Goal: Task Accomplishment & Management: Manage account settings

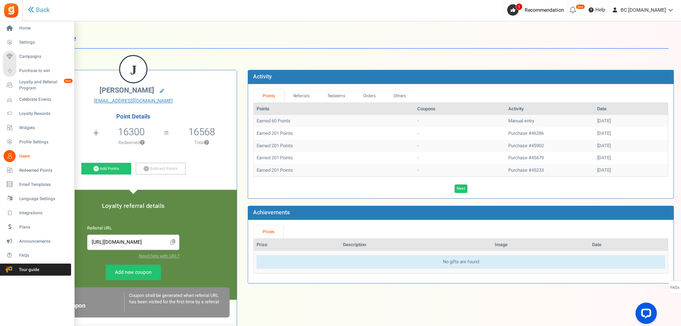
click at [16, 153] on link "Users" at bounding box center [37, 156] width 68 height 12
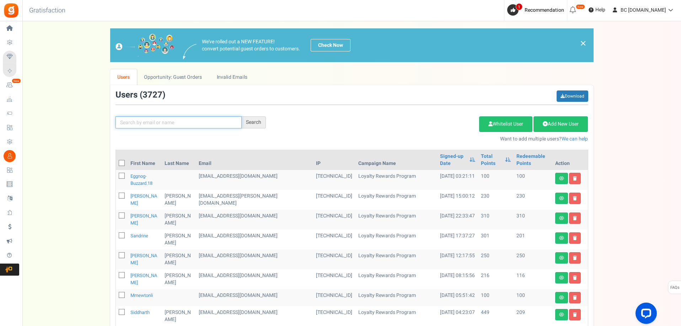
click at [153, 121] on input "text" at bounding box center [178, 123] width 126 height 12
paste input "[EMAIL_ADDRESS][DOMAIN_NAME]"
type input "[EMAIL_ADDRESS][DOMAIN_NAME]"
click at [250, 118] on div "Search" at bounding box center [254, 123] width 24 height 12
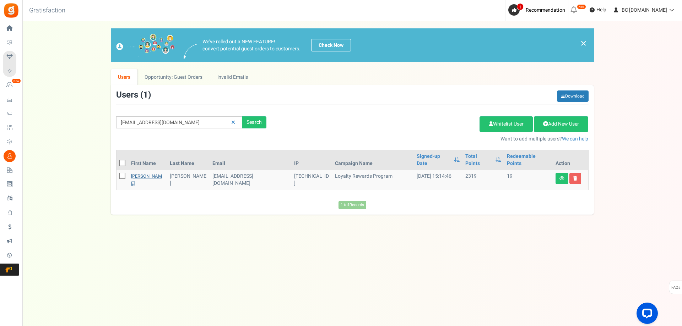
click at [141, 173] on link "[PERSON_NAME]" at bounding box center [146, 180] width 31 height 14
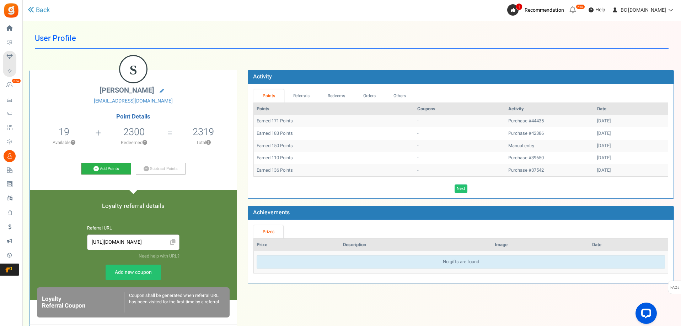
click at [118, 169] on link "Add Points" at bounding box center [106, 169] width 50 height 12
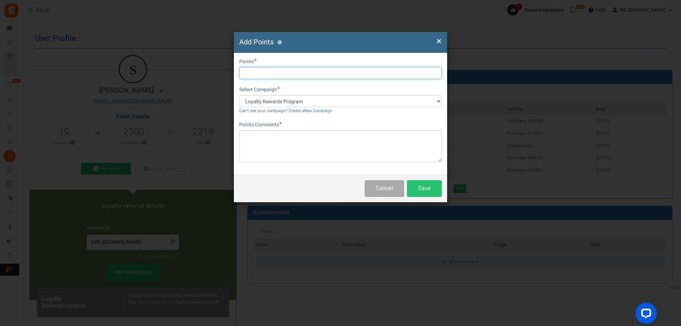
click at [277, 72] on input "text" at bounding box center [340, 73] width 202 height 12
type input "200"
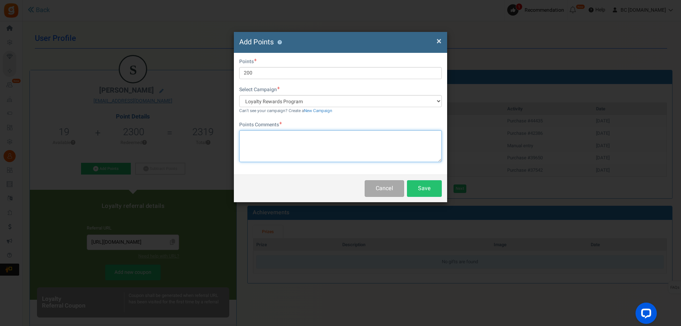
click at [261, 147] on textarea at bounding box center [340, 146] width 202 height 32
click at [422, 190] on button "Save" at bounding box center [424, 188] width 35 height 17
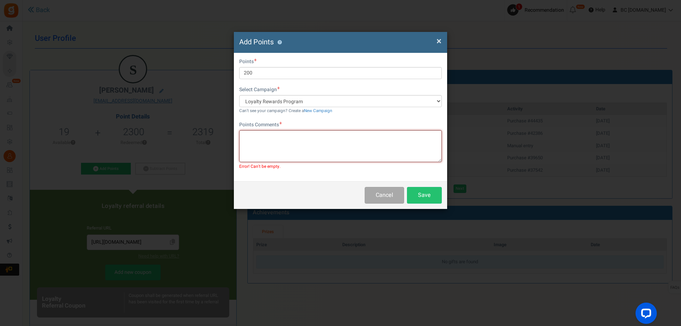
click at [280, 140] on textarea at bounding box center [340, 146] width 202 height 32
drag, startPoint x: 281, startPoint y: 140, endPoint x: 239, endPoint y: 135, distance: 42.5
click at [240, 134] on textarea "pOINTS ADDED" at bounding box center [340, 146] width 202 height 32
type textarea "p"
type textarea "Points added"
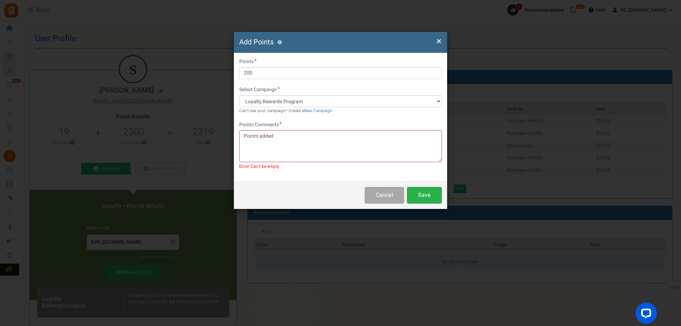
click at [431, 198] on button "Save" at bounding box center [424, 195] width 35 height 17
